Goal: Task Accomplishment & Management: Manage account settings

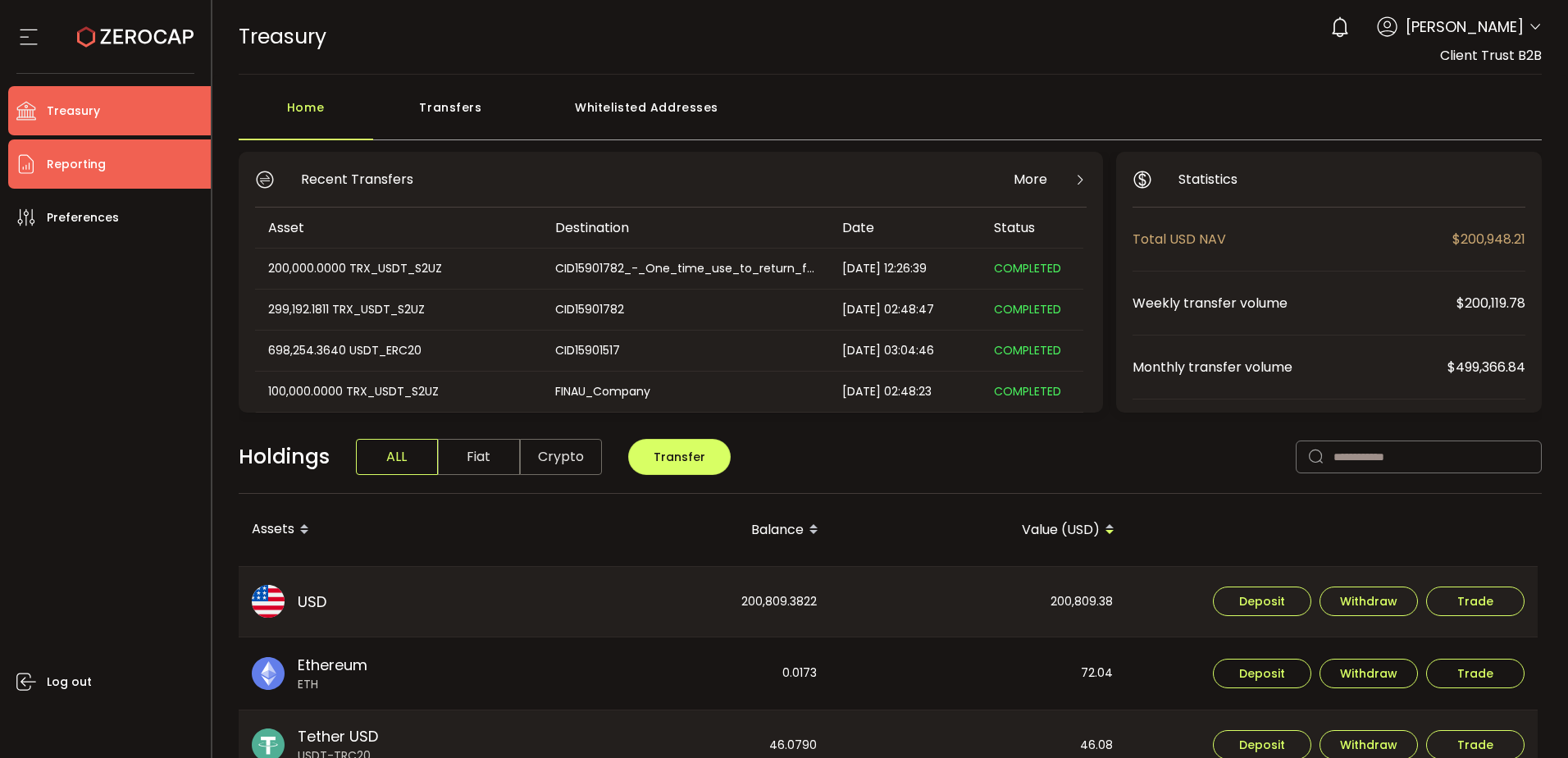
click at [90, 163] on span "Reporting" at bounding box center [76, 164] width 59 height 24
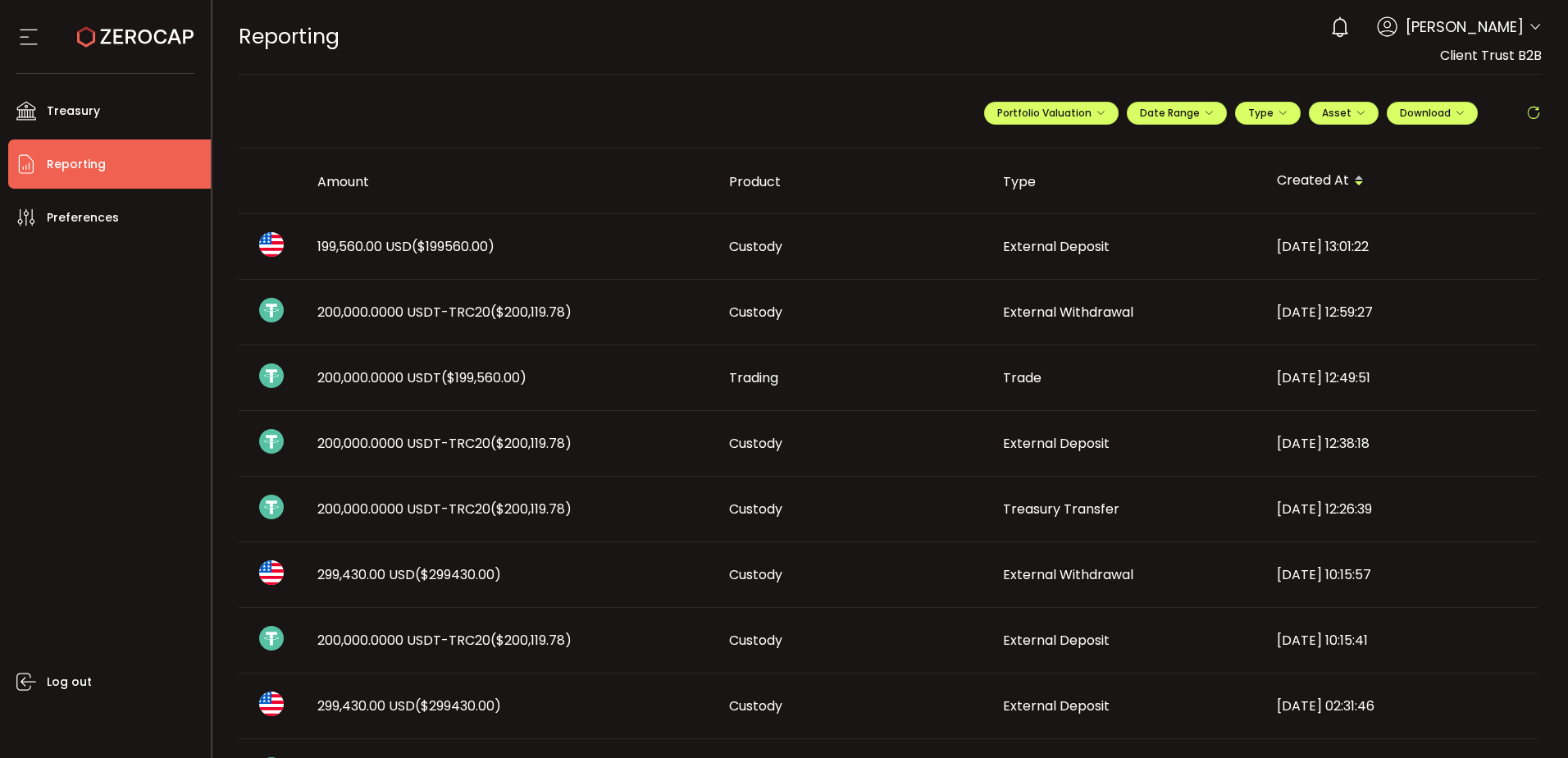
click at [563, 446] on span "($200,119.78)" at bounding box center [531, 443] width 82 height 19
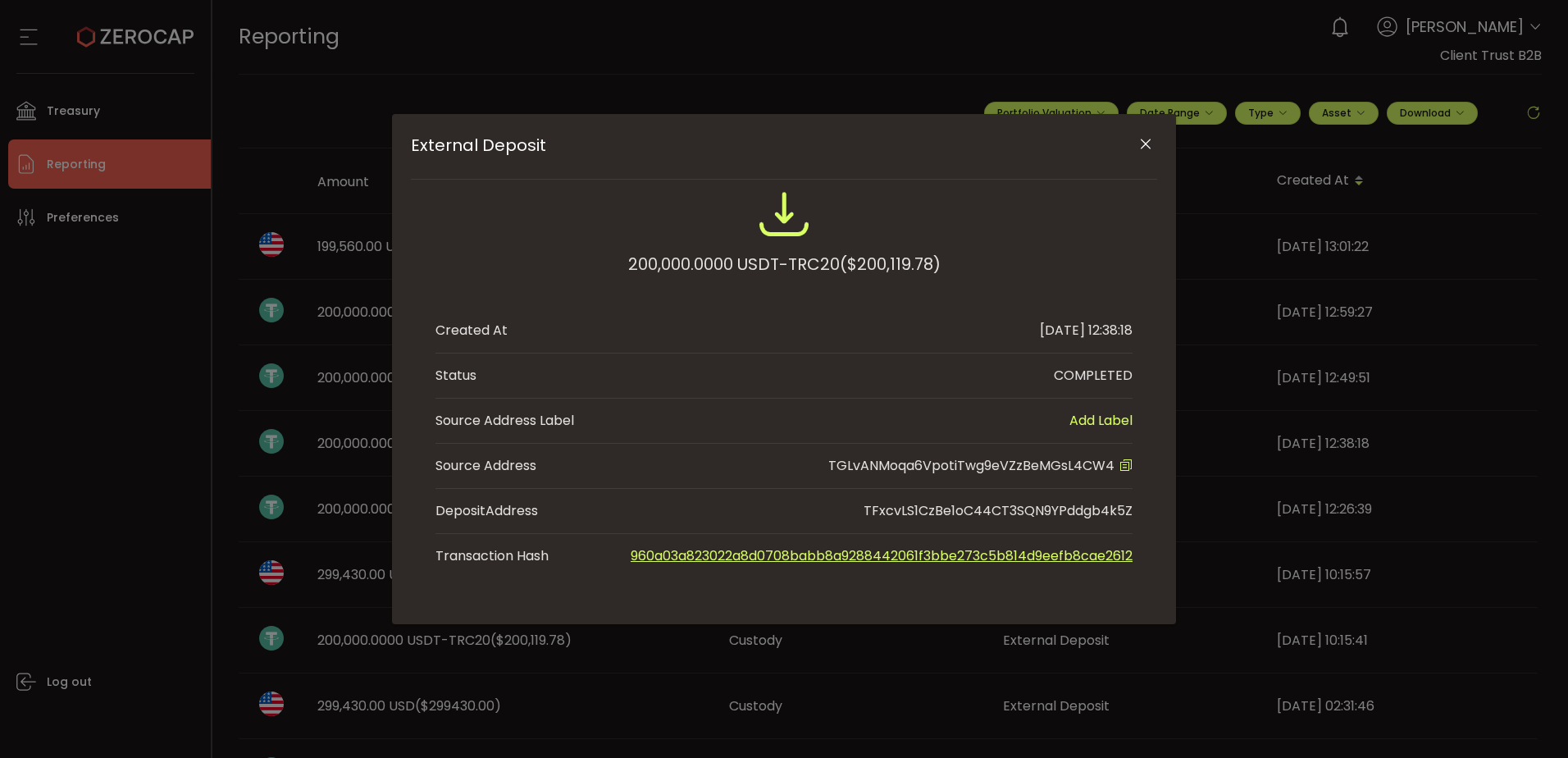
click at [1037, 460] on span "TGLvANMoqa6VpotiTwg9eVZzBeMGsL4CW4" at bounding box center [971, 465] width 286 height 19
click at [1006, 392] on li "Status COMPLETED" at bounding box center [784, 376] width 697 height 45
click at [963, 465] on span "TGLvANMoqa6VpotiTwg9eVZzBeMGsL4CW4" at bounding box center [971, 465] width 286 height 19
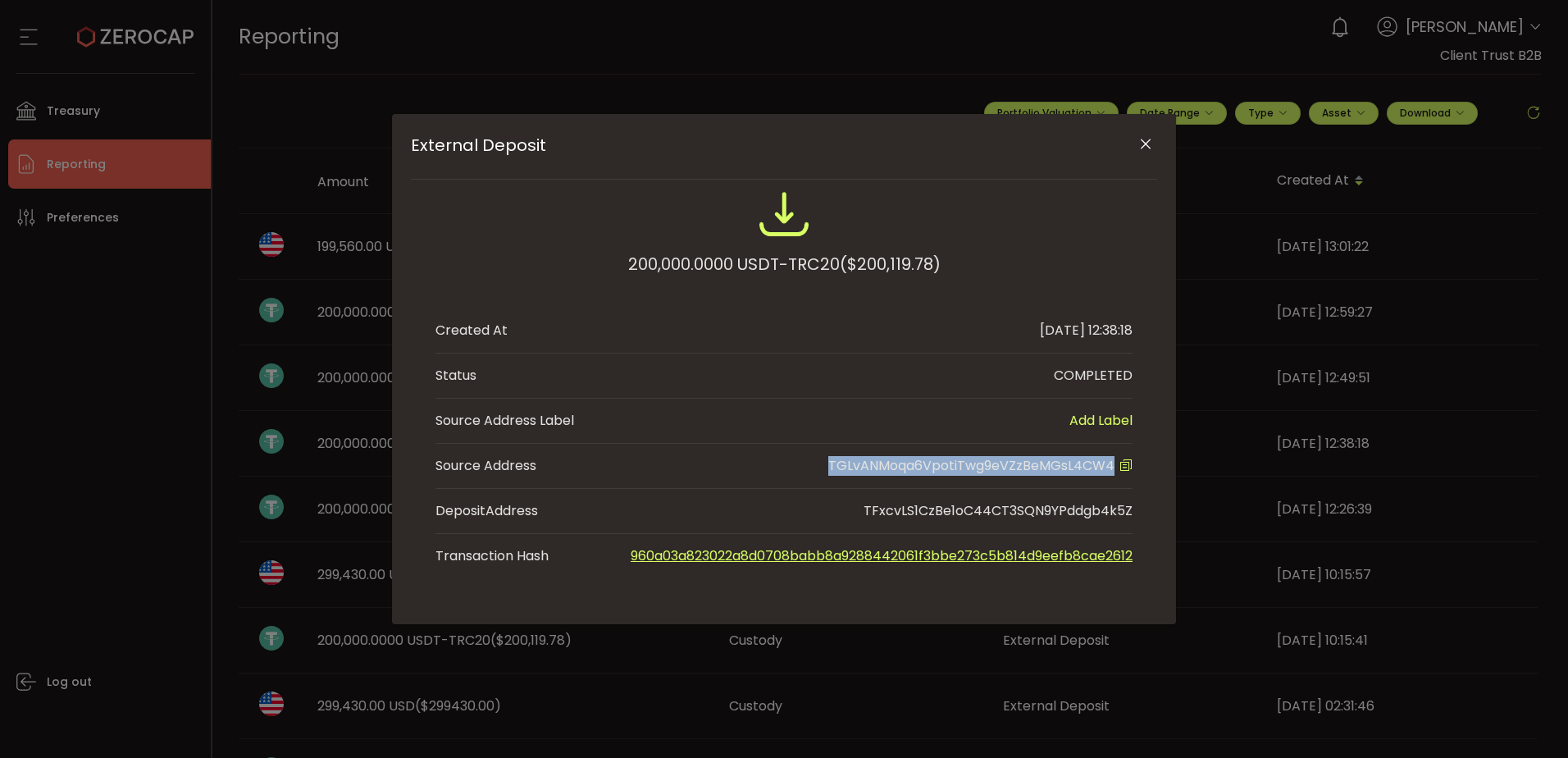
copy span "TGLvANMoqa6VpotiTwg9eVZzBeMGsL4CW4"
click at [1150, 137] on icon "Close" at bounding box center [1146, 144] width 16 height 16
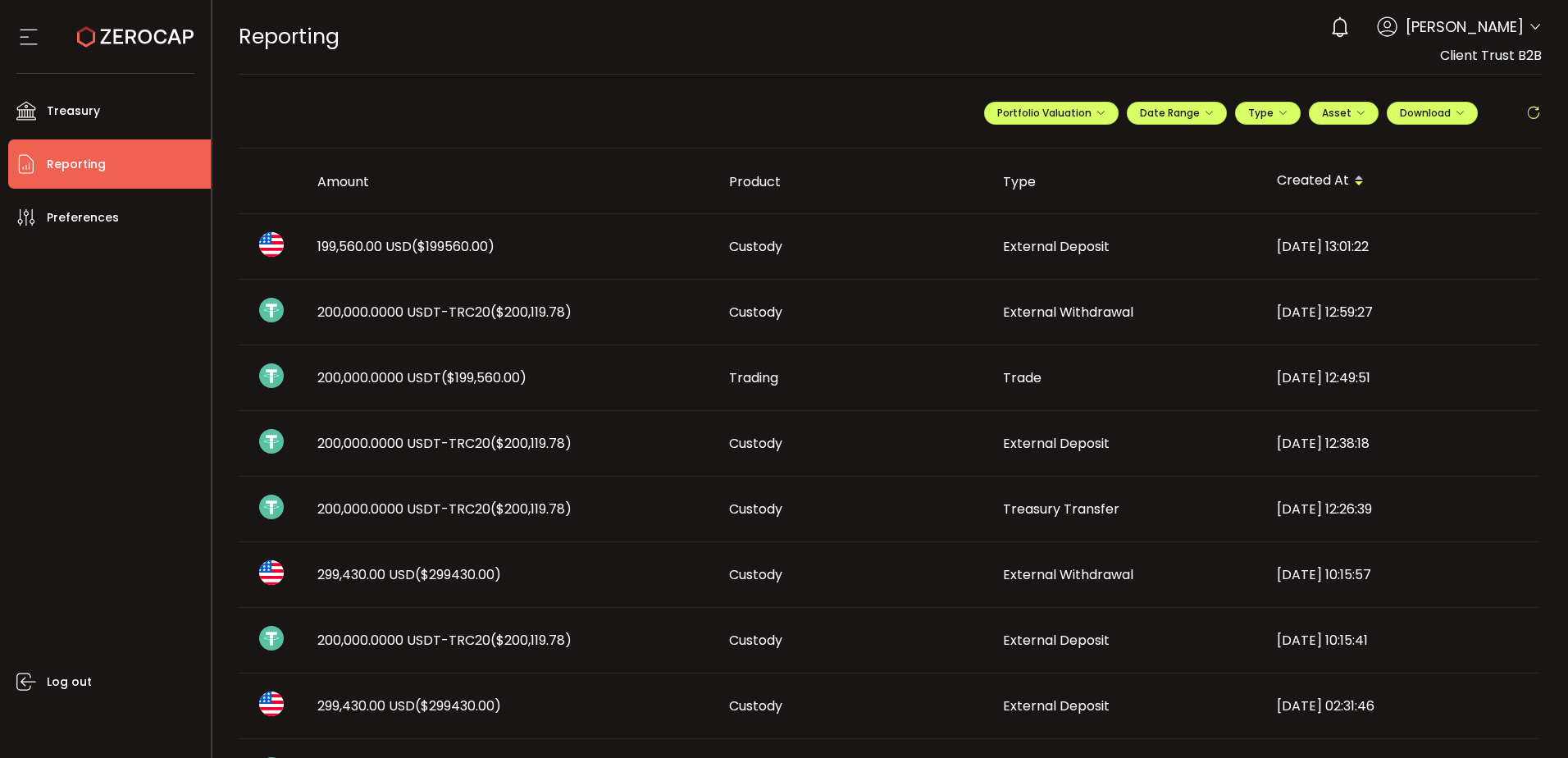
click at [484, 315] on span "200,000.0000 USDT-TRC20 ($200,119.78)" at bounding box center [444, 312] width 255 height 19
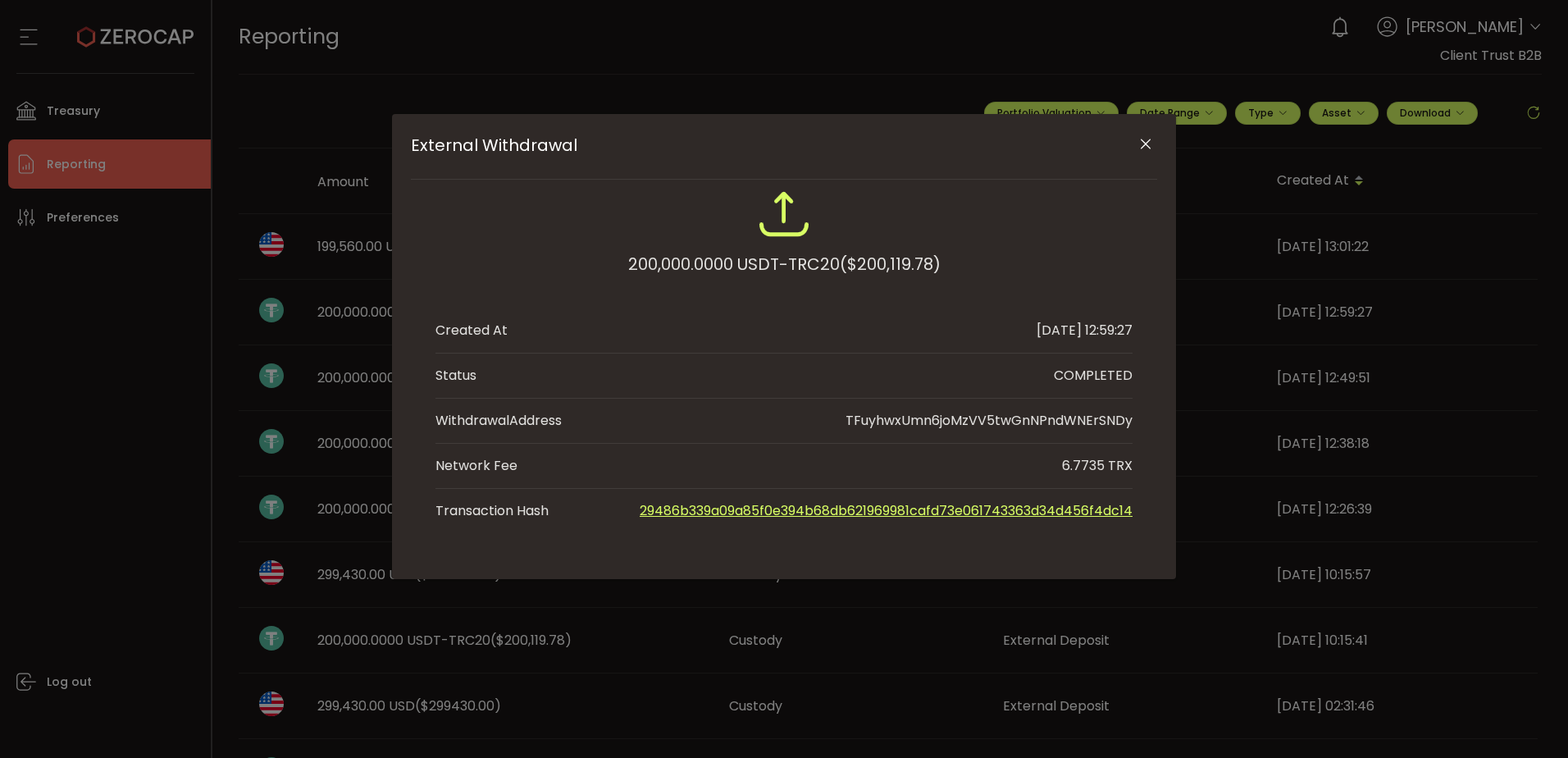
click at [1150, 139] on icon "Close" at bounding box center [1146, 144] width 16 height 16
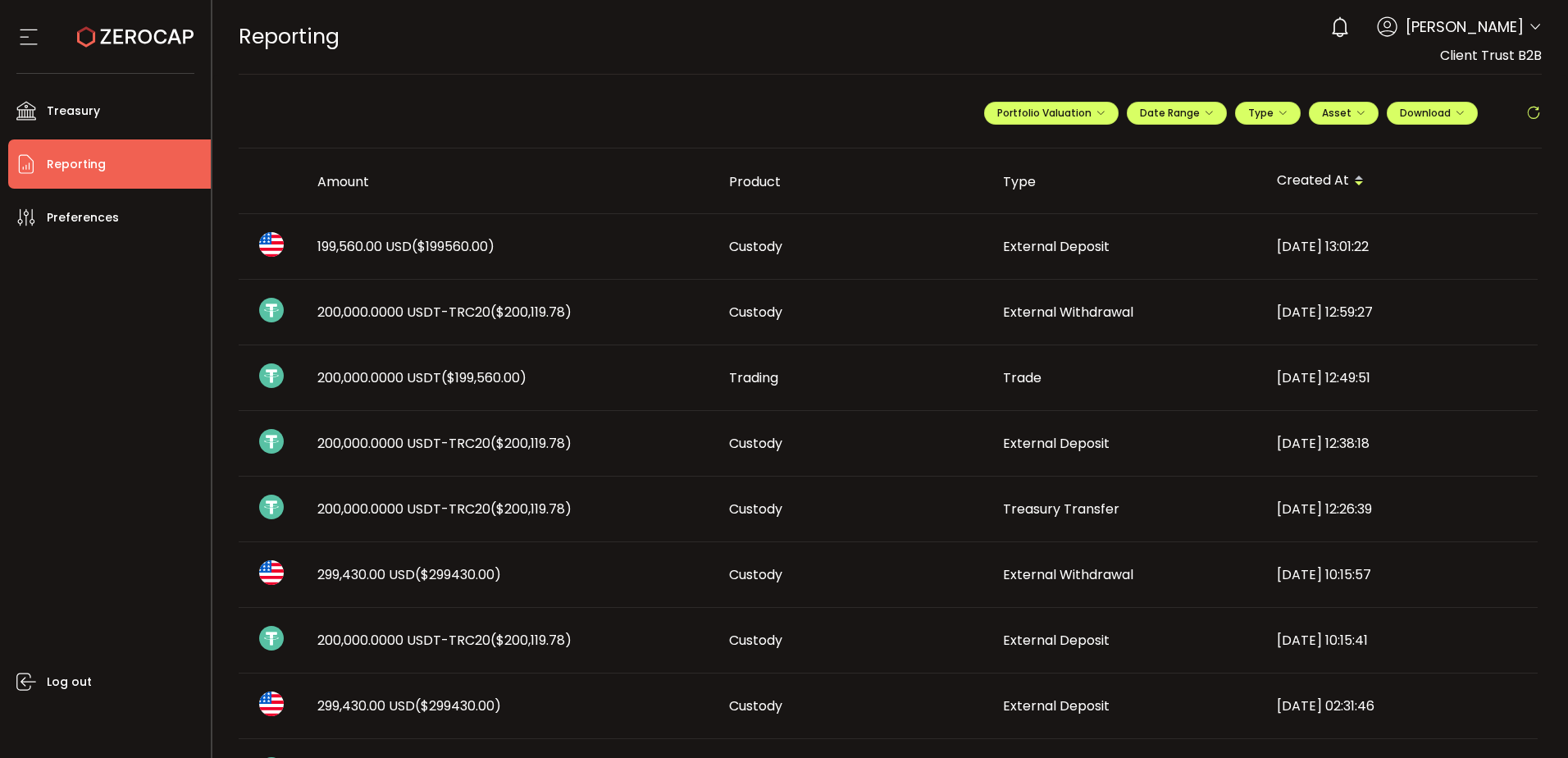
click at [938, 363] on td "Trading" at bounding box center [852, 378] width 274 height 65
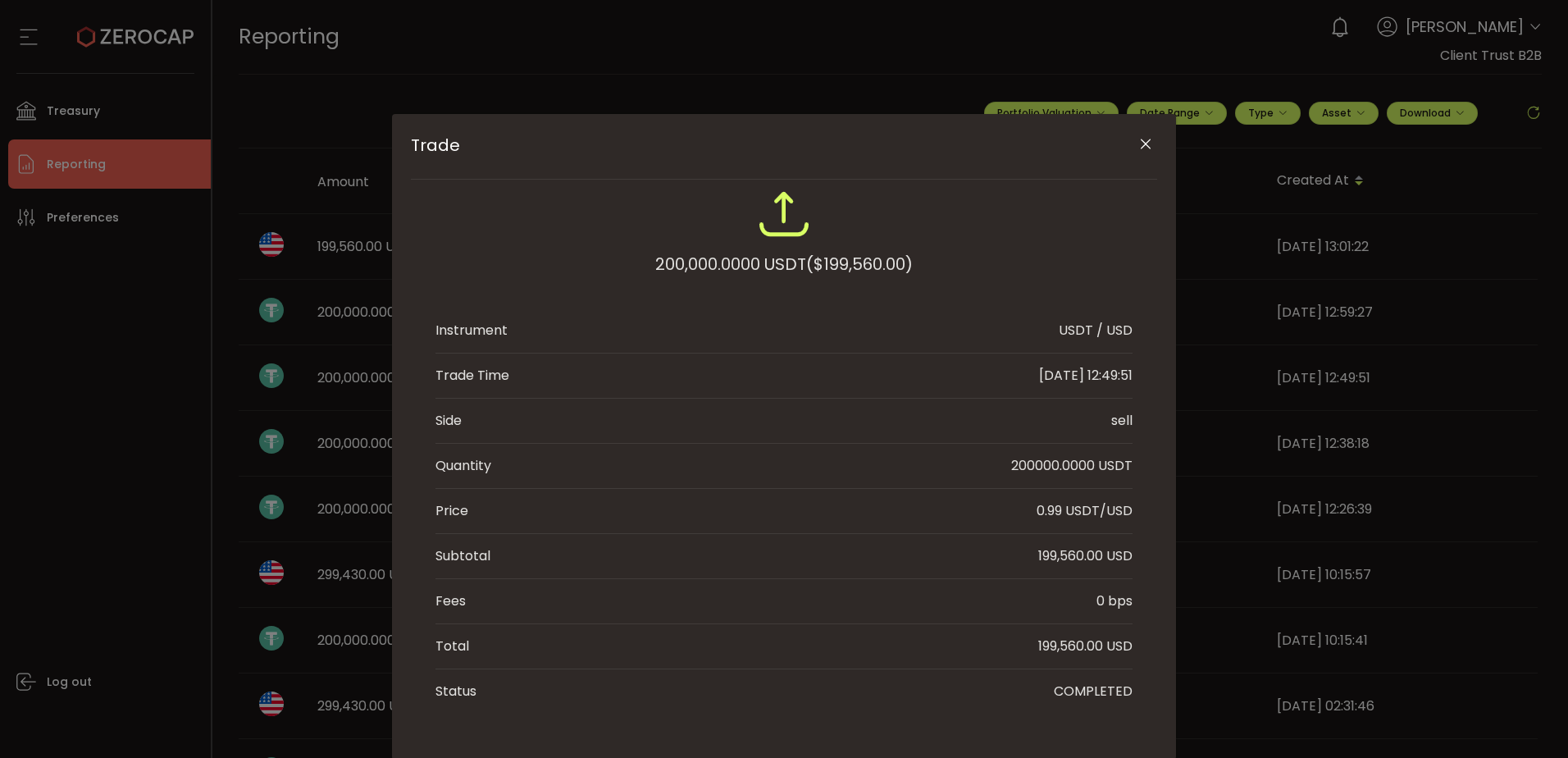
click at [1064, 551] on div "199,560.00 USD" at bounding box center [1085, 556] width 94 height 20
copy div "199,560.00"
click at [83, 347] on div "Trade 200,000.0000 USDT ($199,560.00) Instrument USDT / USD Trade Time 2025-09-…" at bounding box center [784, 379] width 1568 height 758
click at [1148, 139] on icon "Close" at bounding box center [1146, 144] width 16 height 16
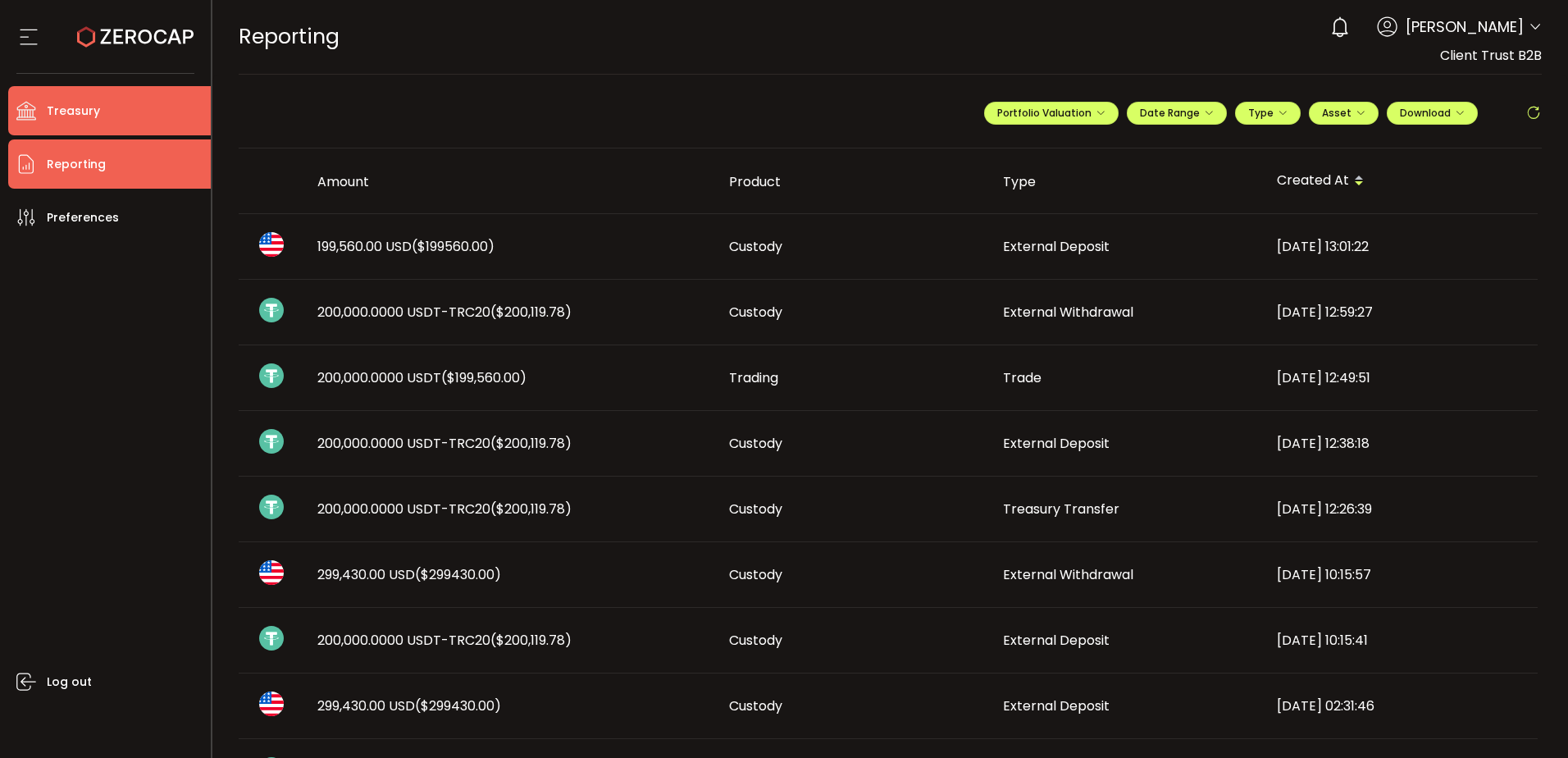
click at [168, 111] on li "Treasury" at bounding box center [110, 110] width 203 height 49
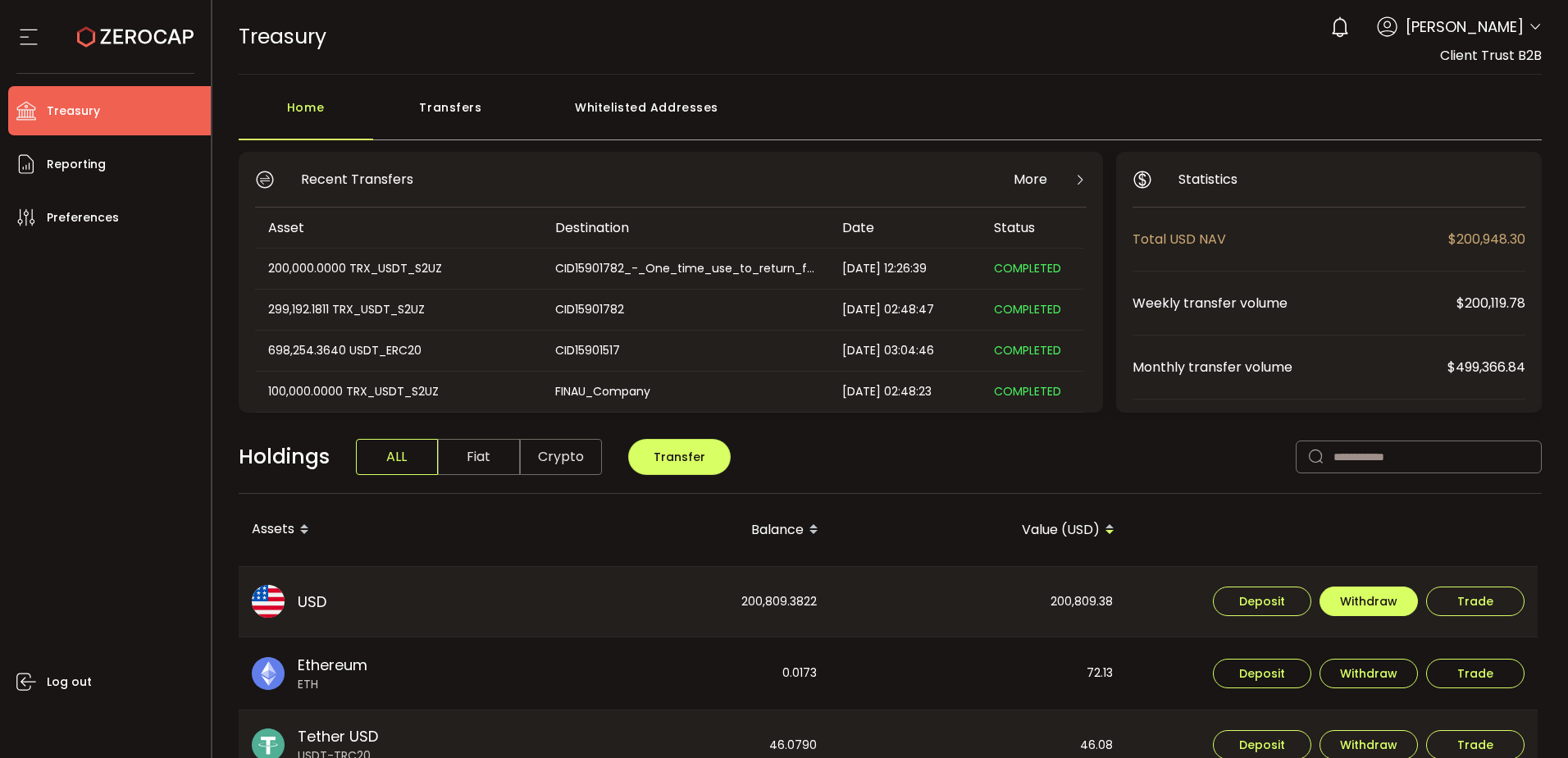
click at [1354, 599] on span "Withdraw" at bounding box center [1368, 600] width 57 height 12
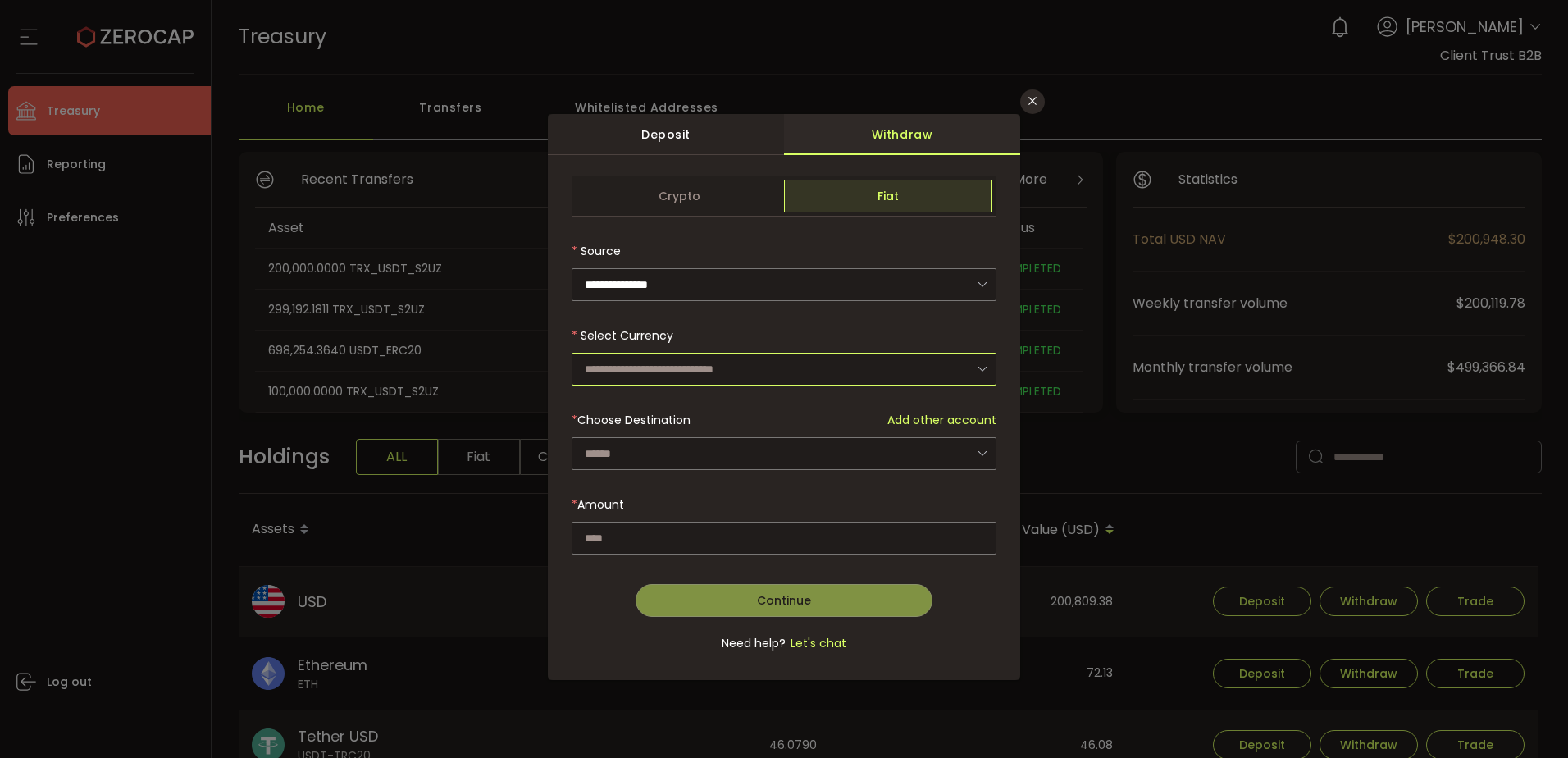
click at [692, 359] on input "dialog" at bounding box center [784, 369] width 425 height 33
click at [684, 419] on li "US Dollar (USD)" at bounding box center [786, 412] width 429 height 28
type input "**********"
click at [691, 446] on div "dialog" at bounding box center [784, 423] width 425 height 494
click at [691, 446] on input "dialog" at bounding box center [784, 454] width 425 height 33
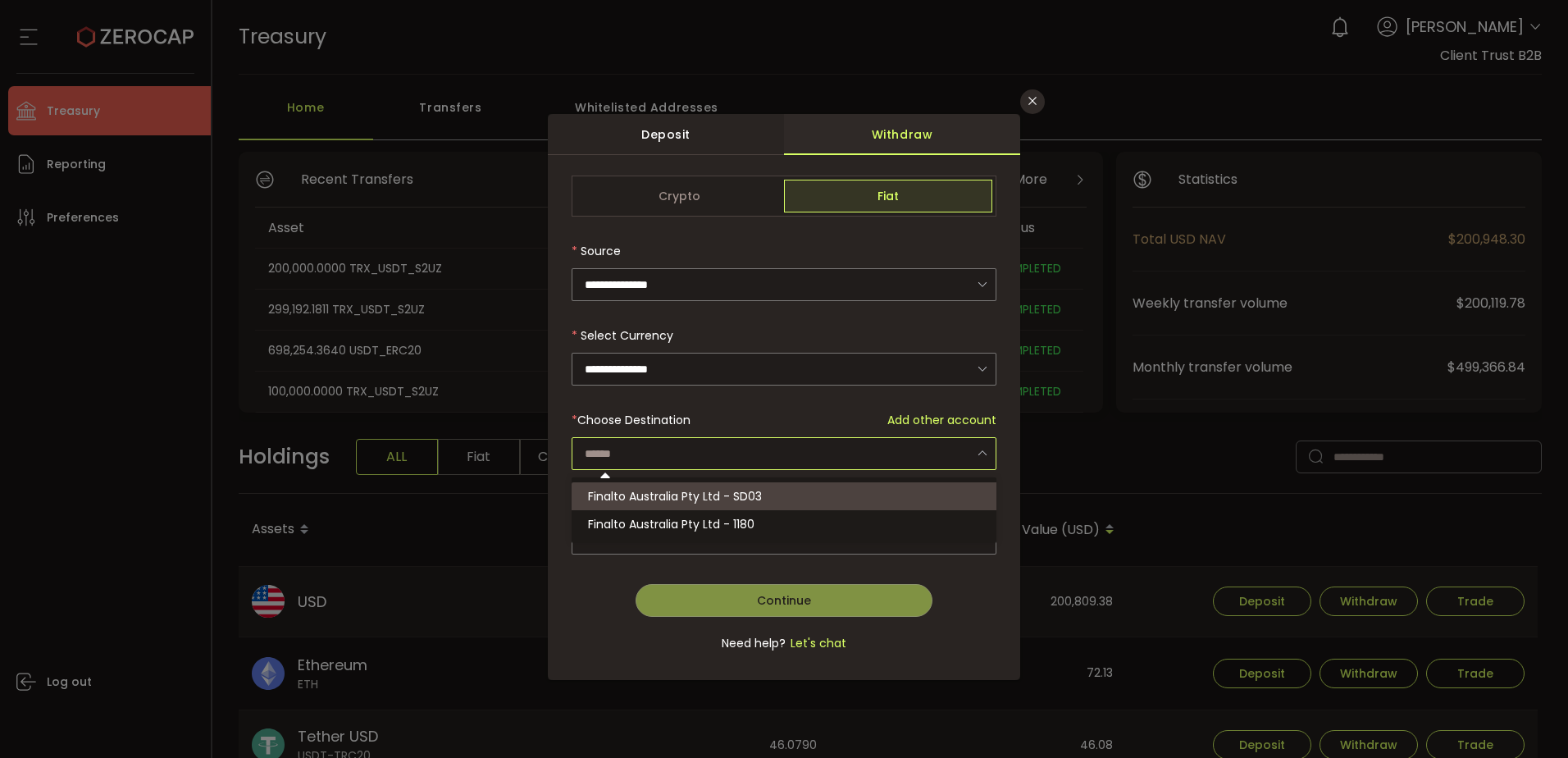
click at [682, 503] on span "Finalto Australia Pty Ltd - SD03" at bounding box center [675, 496] width 174 height 16
type input "**********"
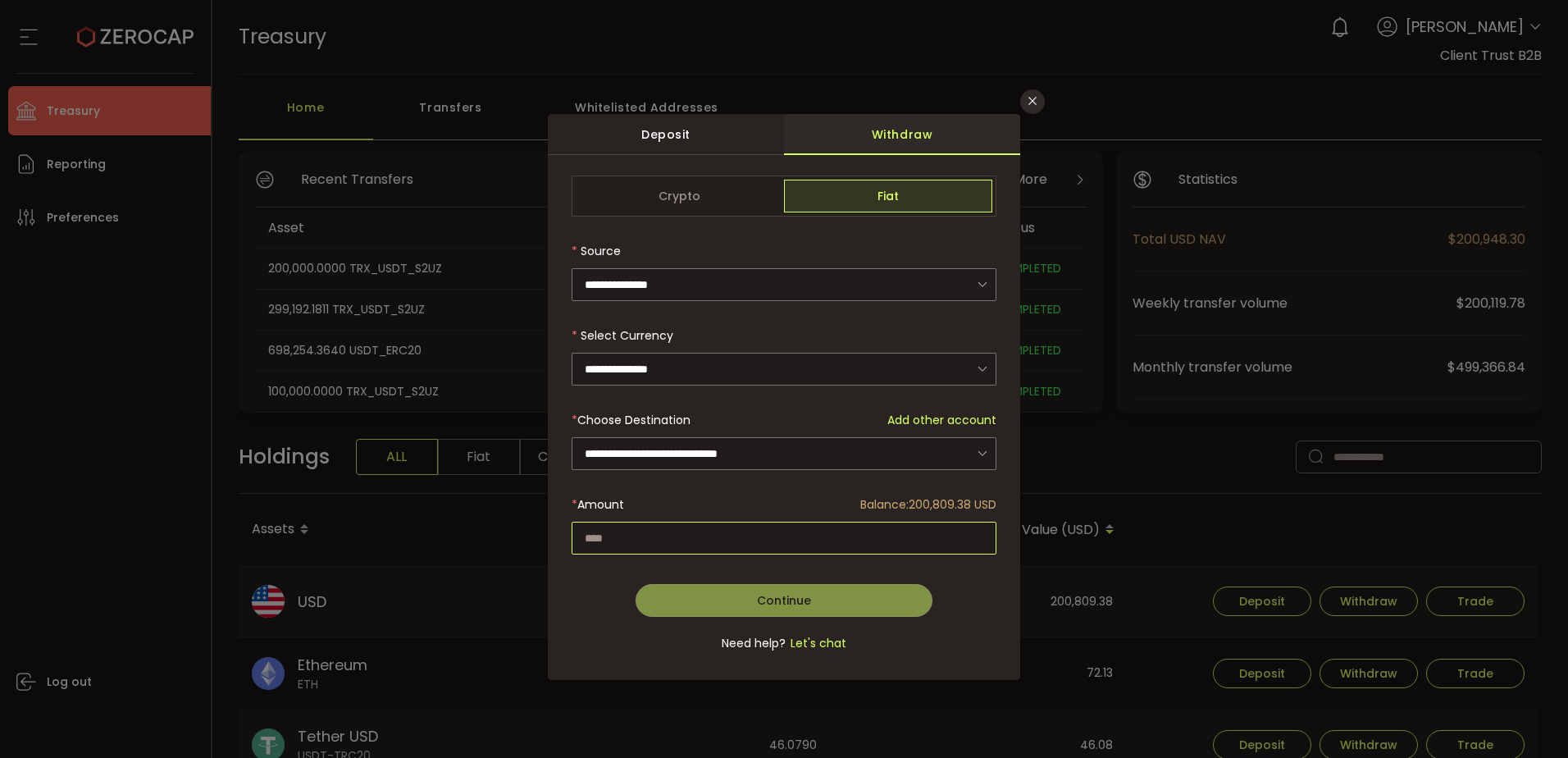
click at [682, 543] on input "dialog" at bounding box center [784, 538] width 425 height 33
paste input "*********"
type input "*********"
click at [779, 598] on span "Continue" at bounding box center [784, 600] width 54 height 16
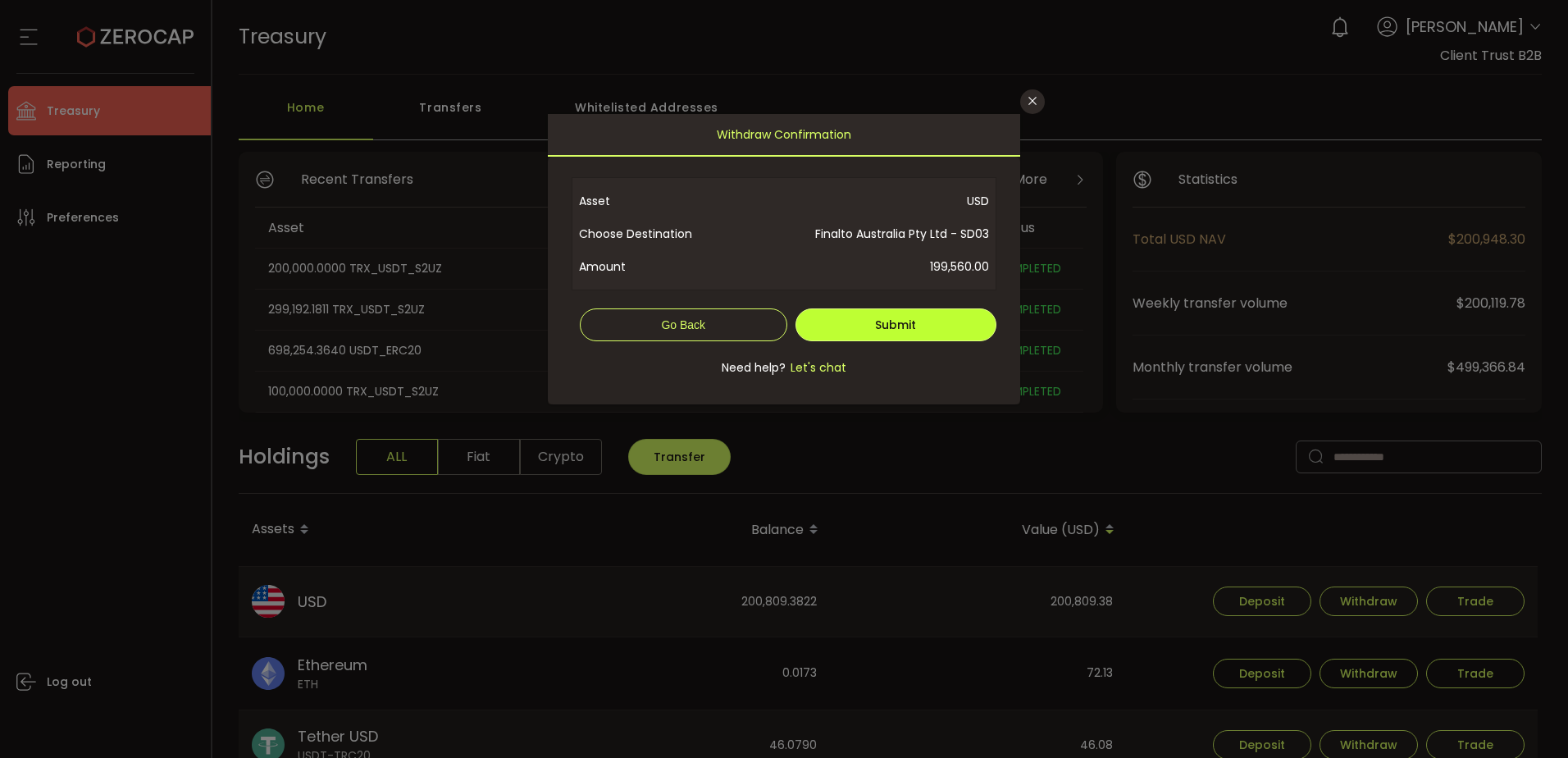
click at [897, 325] on span "Submit" at bounding box center [895, 324] width 41 height 16
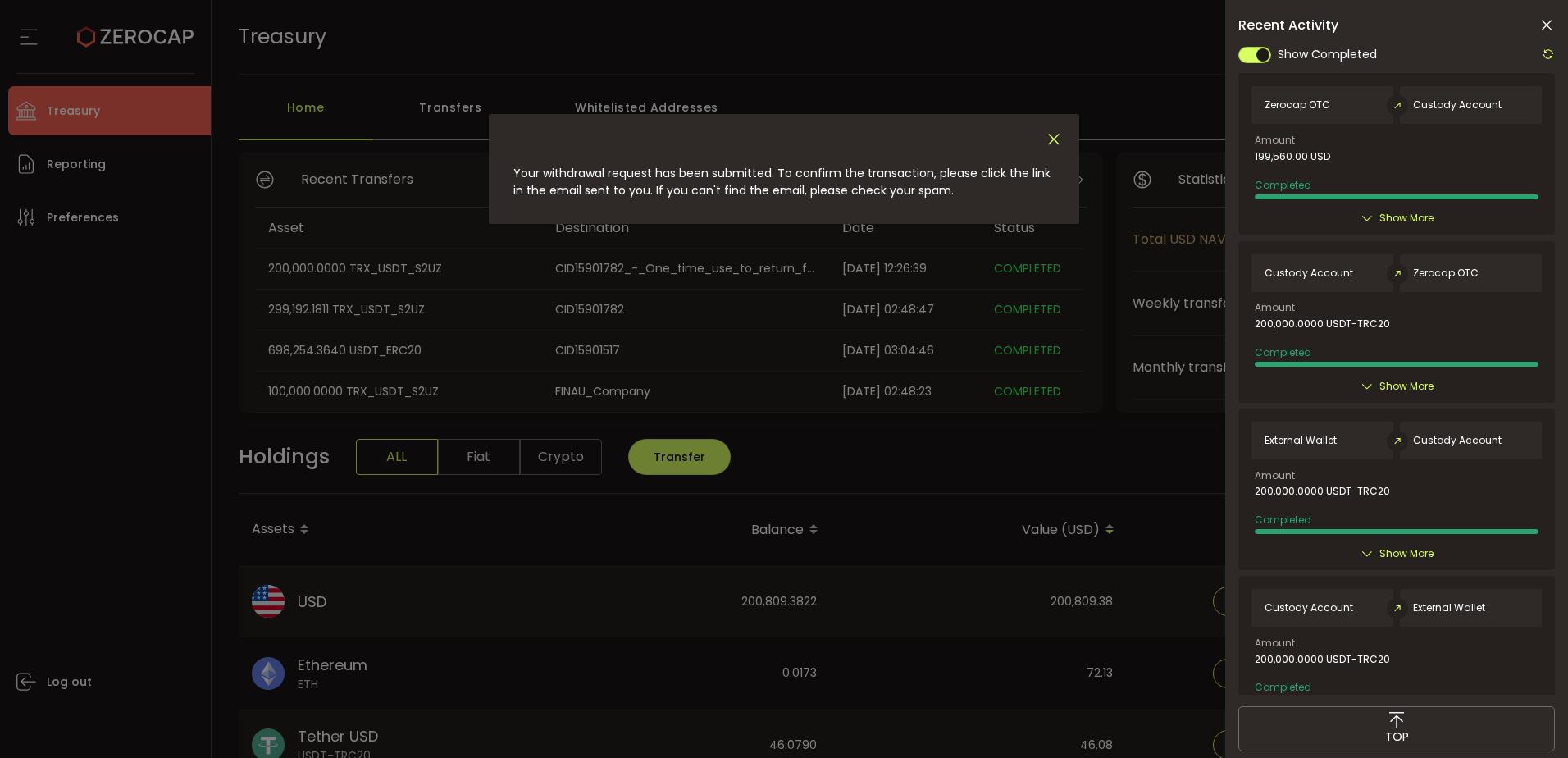
click at [1045, 134] on icon "Close" at bounding box center [1053, 139] width 18 height 18
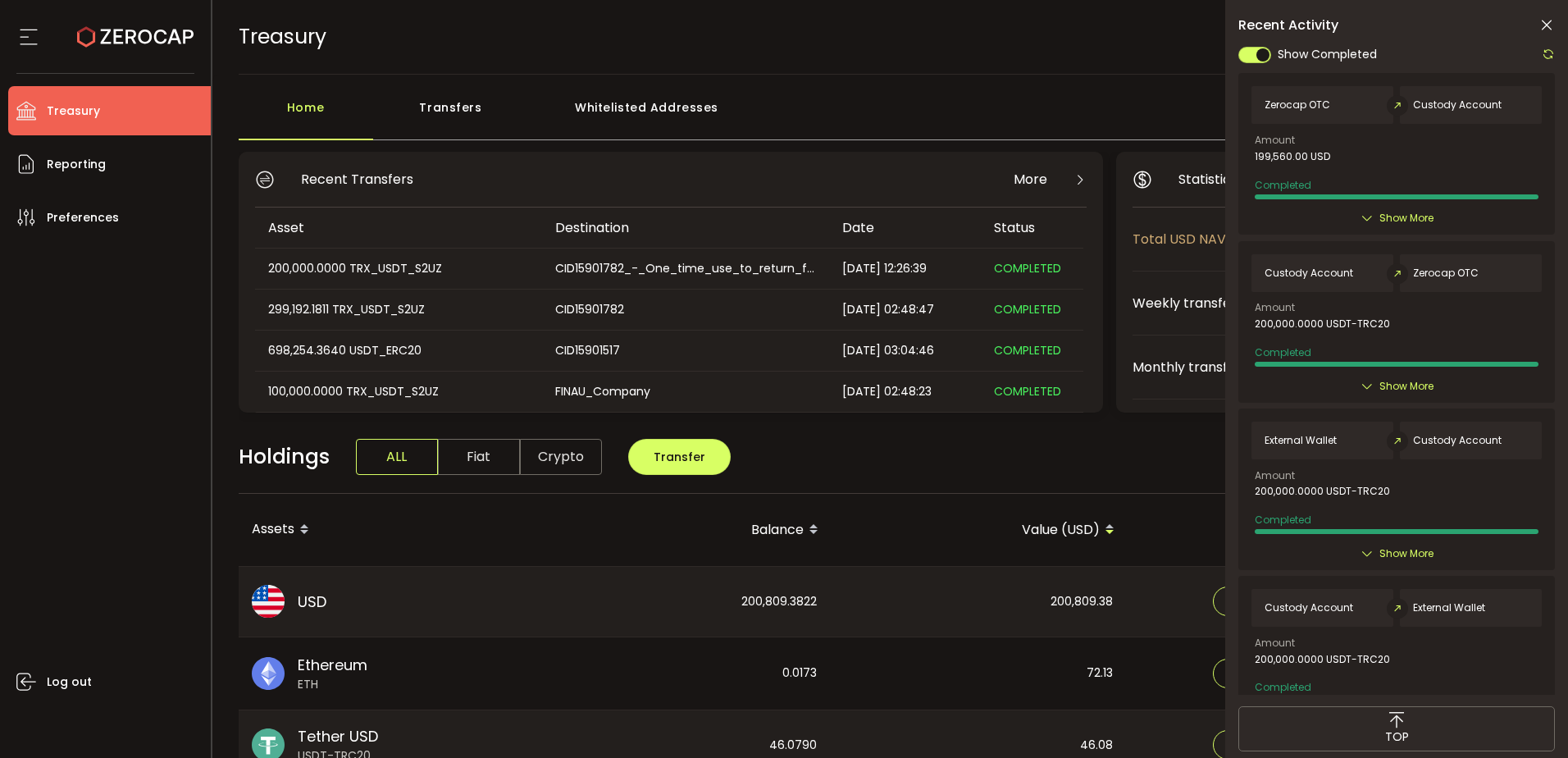
click at [1547, 22] on icon at bounding box center [1546, 25] width 16 height 16
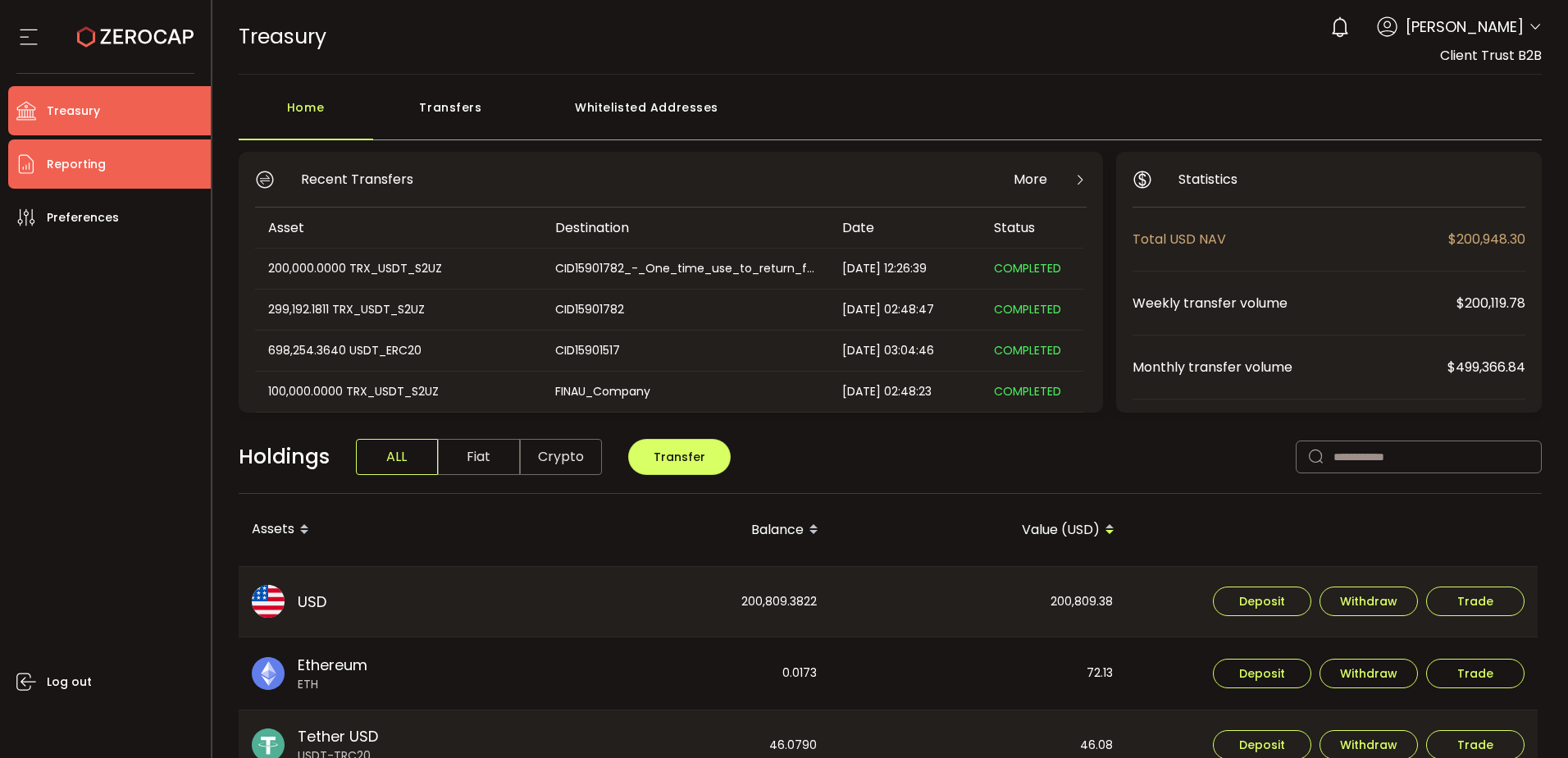
click at [57, 160] on span "Reporting" at bounding box center [76, 164] width 59 height 24
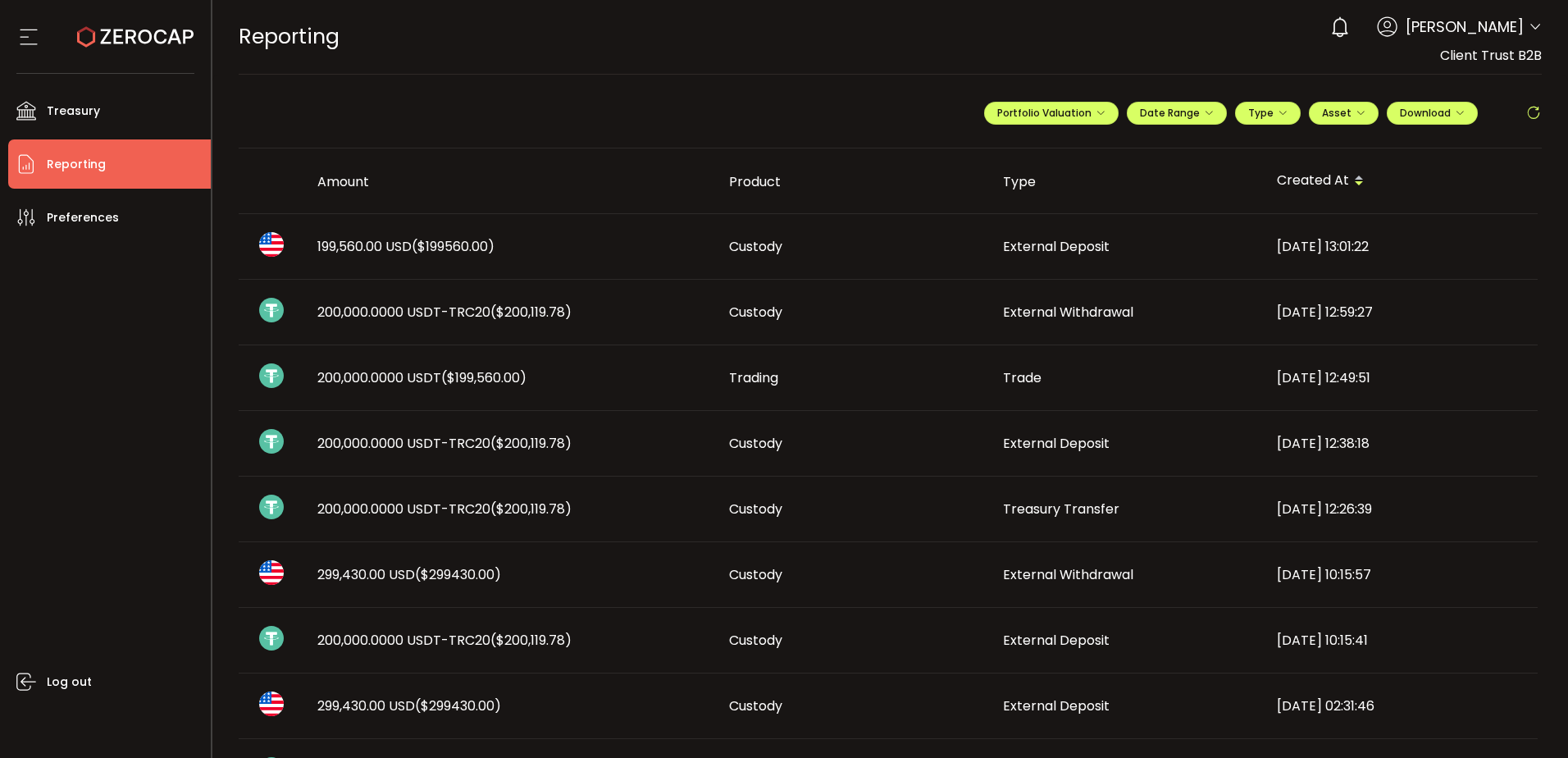
click at [369, 248] on span "199,560.00 USD ($199560.00)" at bounding box center [406, 246] width 178 height 19
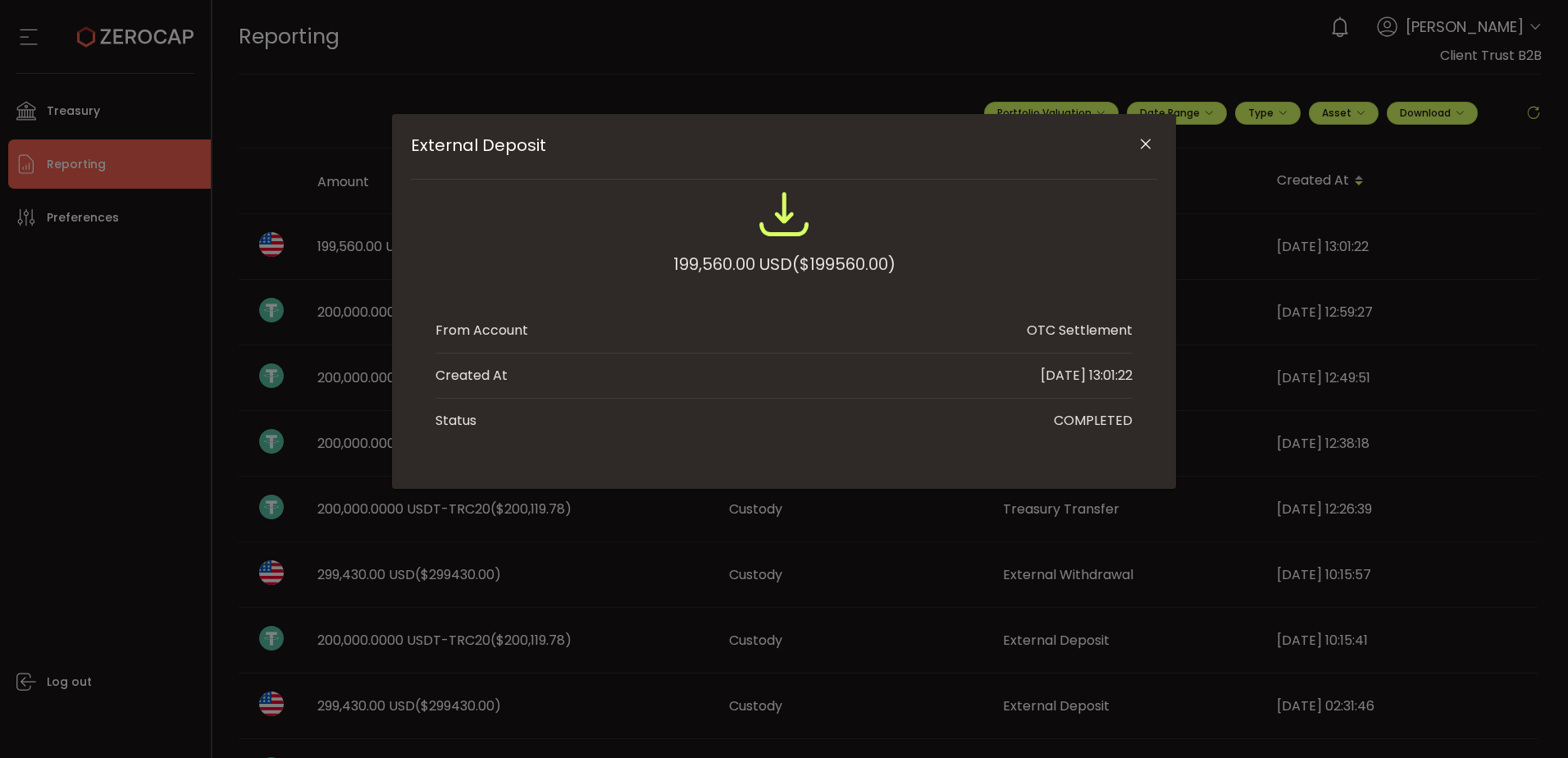
click at [369, 248] on div "External Deposit 199,560.00 USD ($199560.00) From Account OTC Settlement Create…" at bounding box center [784, 379] width 1568 height 758
click at [1144, 143] on icon "Close" at bounding box center [1146, 144] width 16 height 16
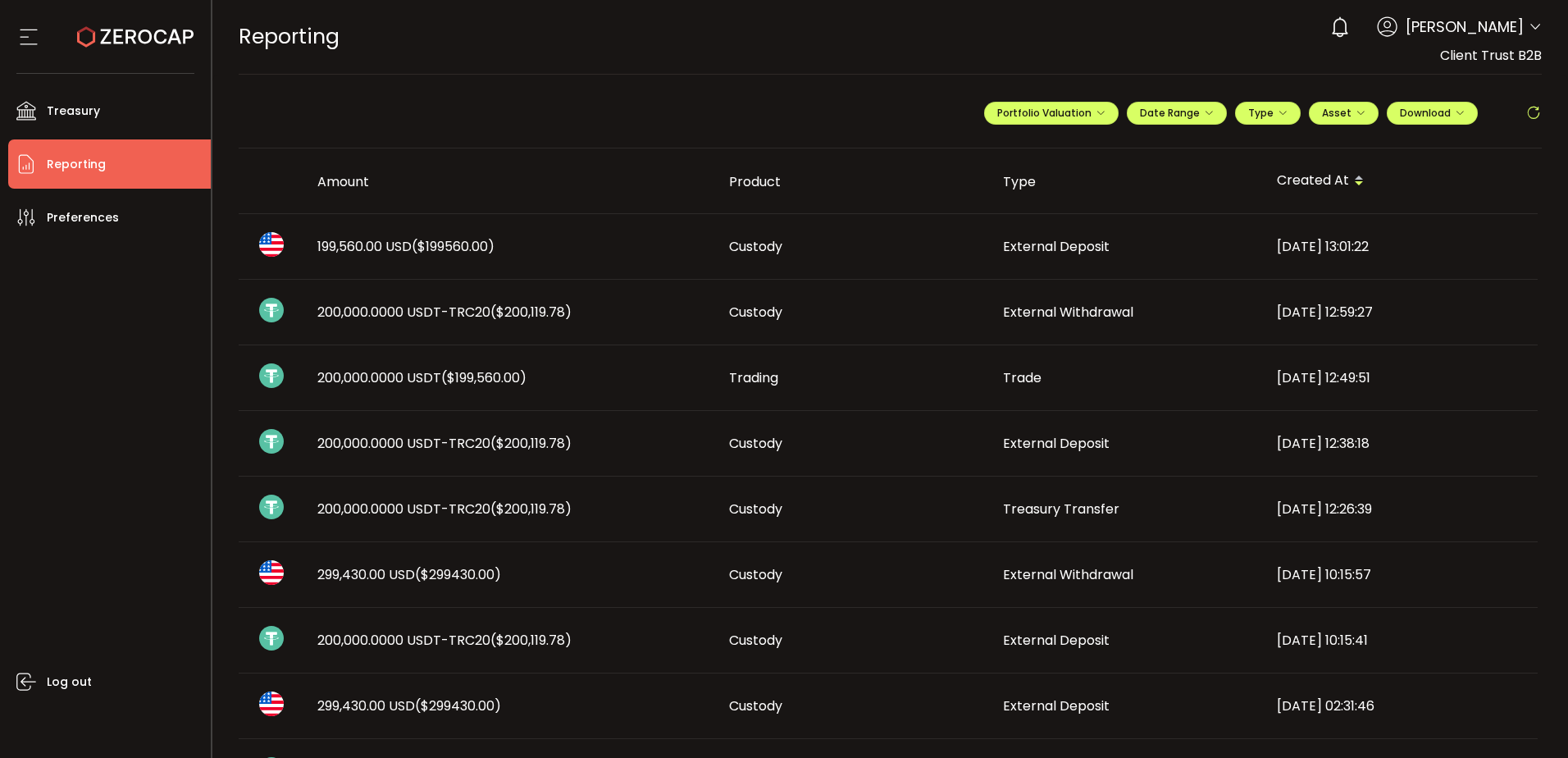
click at [1059, 434] on span "External Deposit" at bounding box center [1056, 443] width 107 height 19
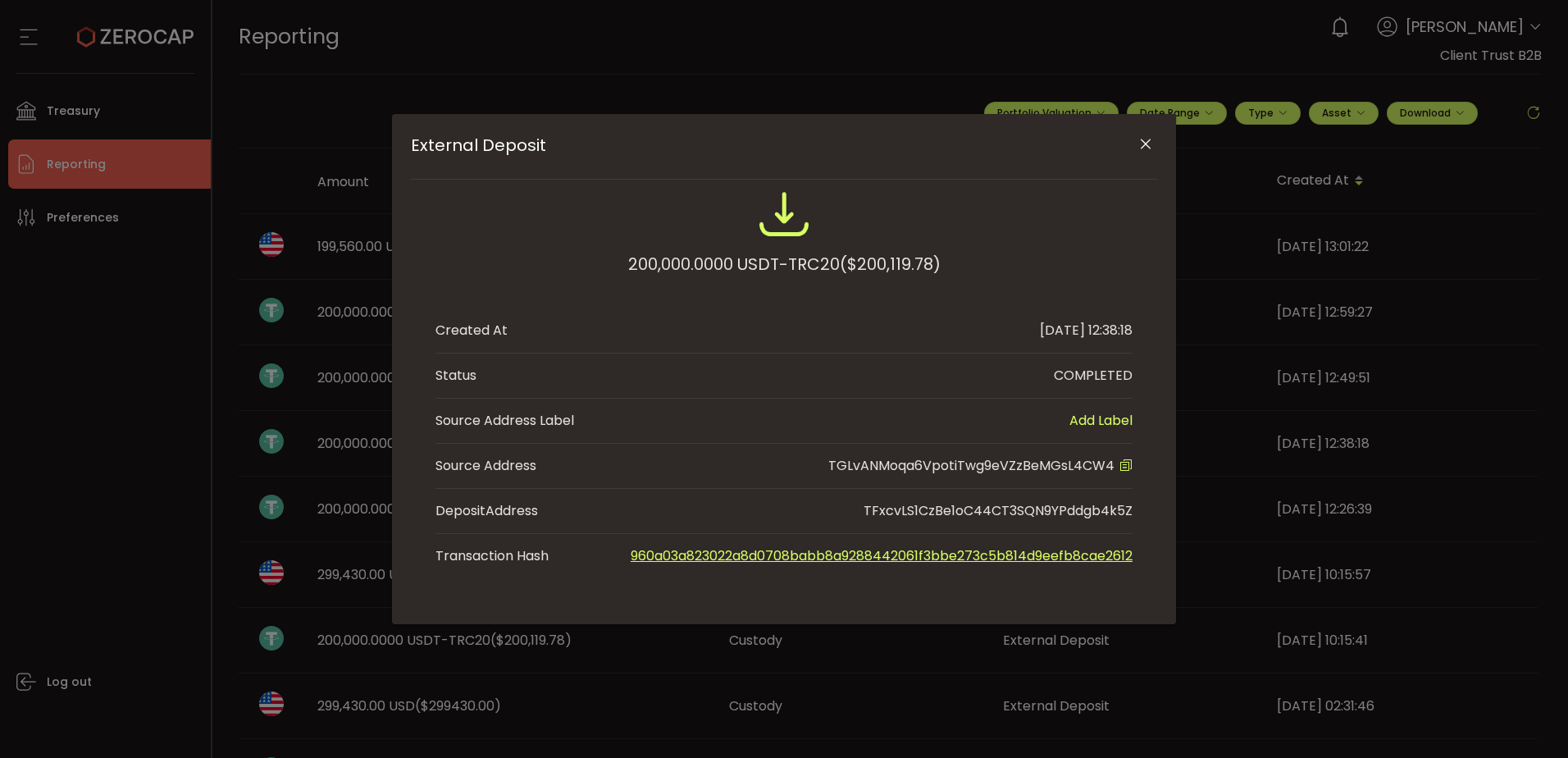
click at [956, 469] on span "TGLvANMoqa6VpotiTwg9eVZzBeMGsL4CW4" at bounding box center [971, 465] width 286 height 19
copy span "TGLvANMoqa6VpotiTwg9eVZzBeMGsL4CW4"
click at [1142, 145] on icon "Close" at bounding box center [1146, 144] width 16 height 16
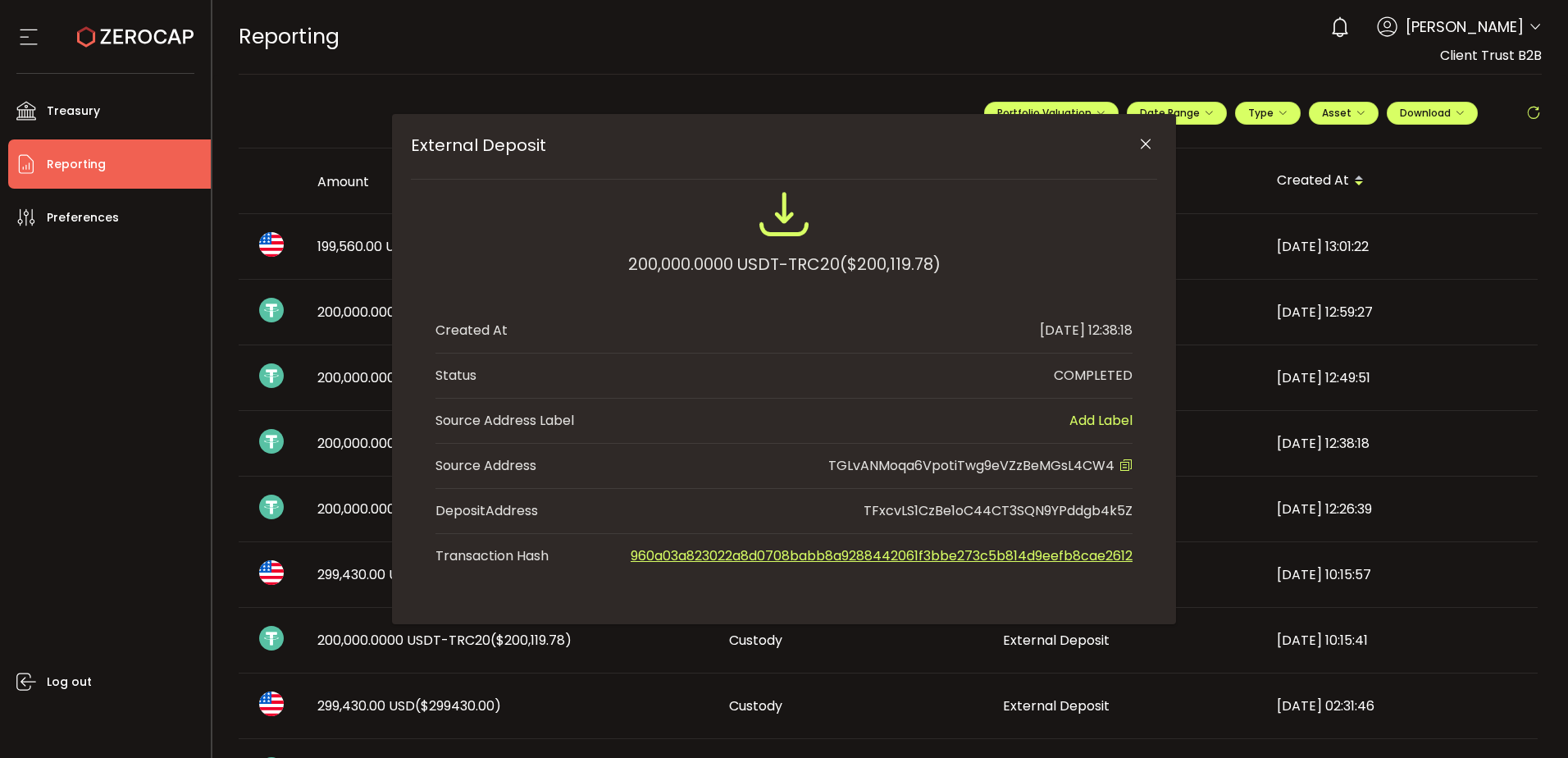
click at [882, 70] on div "**********" at bounding box center [890, 379] width 1356 height 758
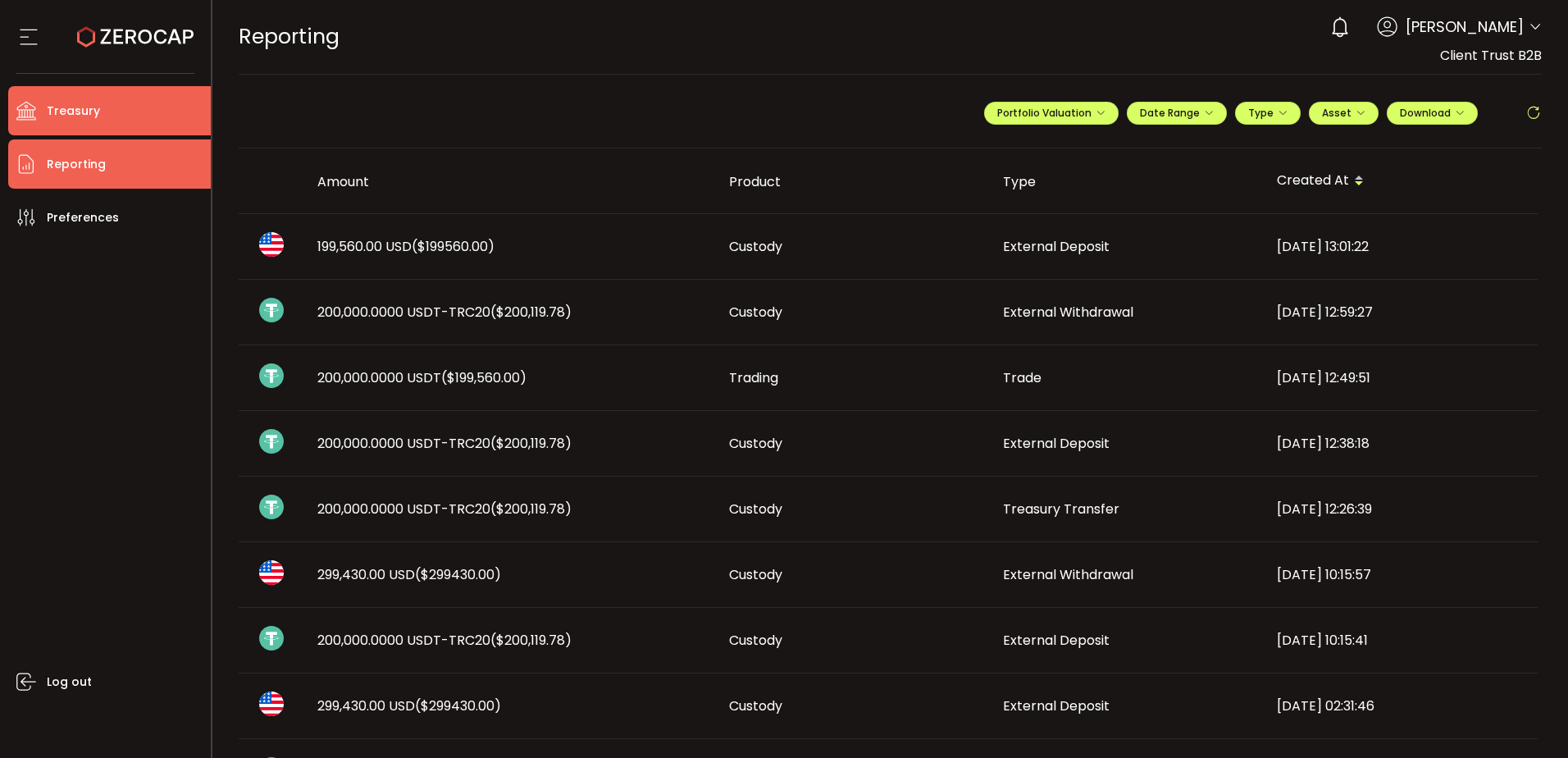
click at [65, 117] on span "Treasury" at bounding box center [73, 111] width 53 height 24
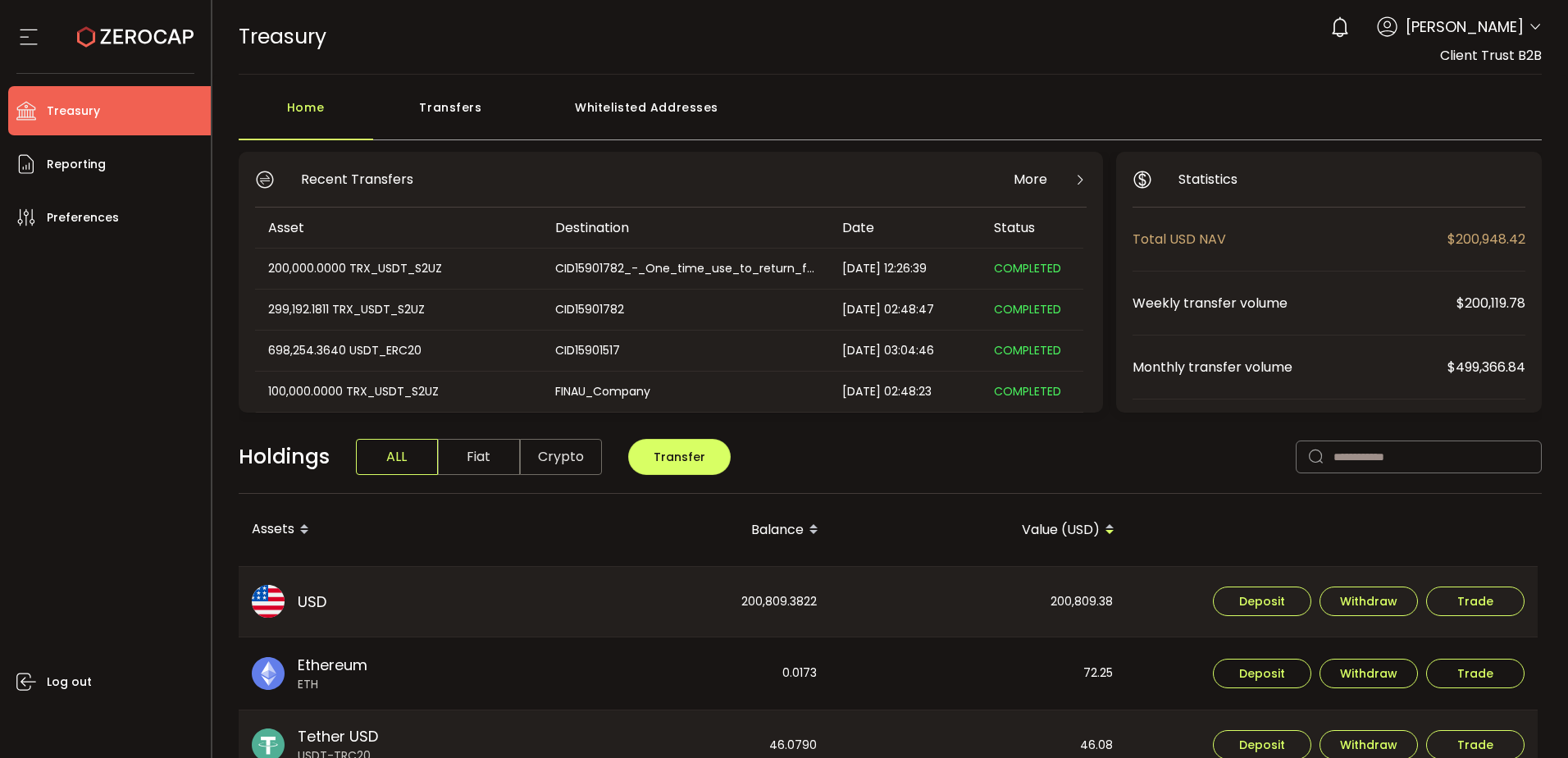
click at [834, 443] on div "Holdings ALL Fiat Crypto Transfer" at bounding box center [890, 465] width 1303 height 56
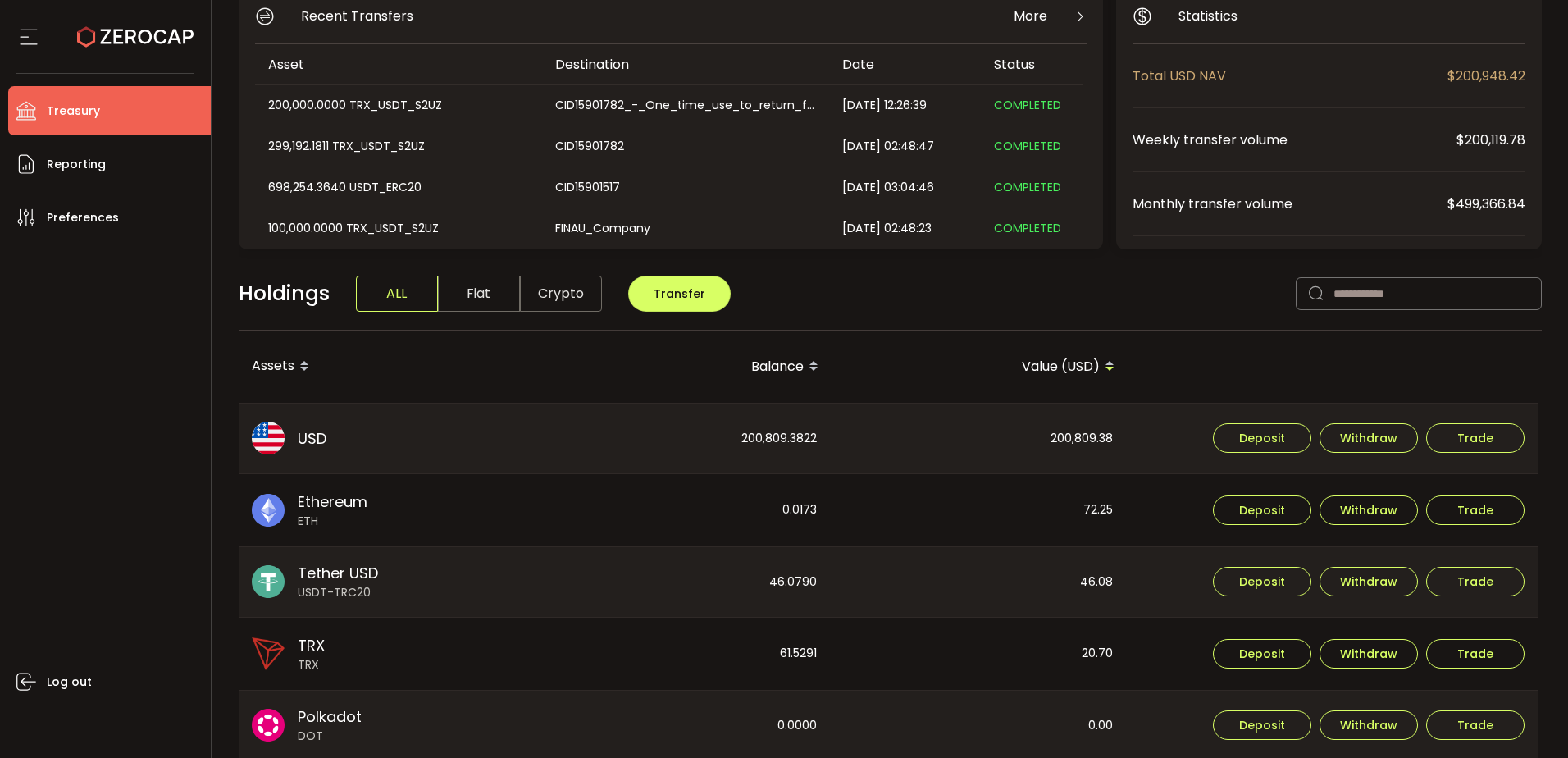
scroll to position [164, 0]
